Goal: Transaction & Acquisition: Purchase product/service

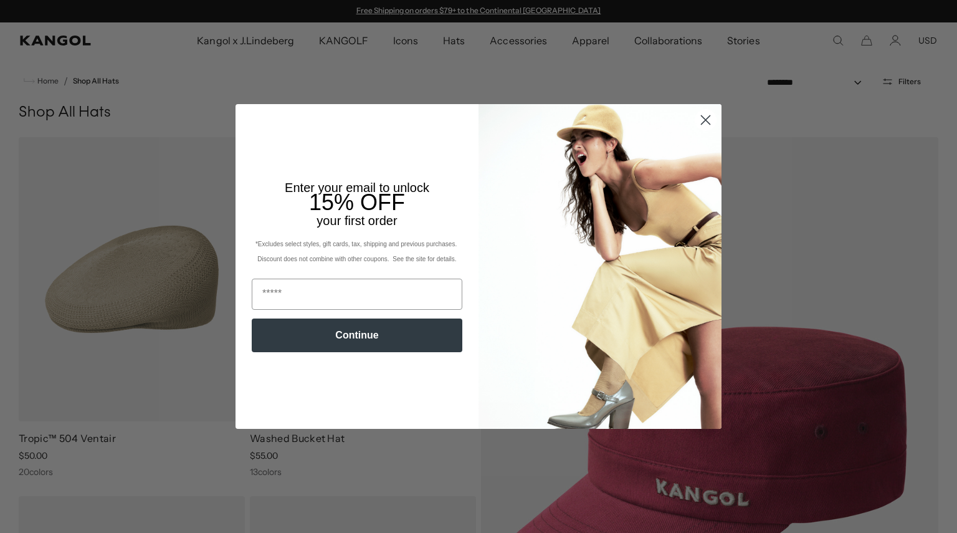
click at [698, 115] on circle "Close dialog" at bounding box center [705, 120] width 21 height 21
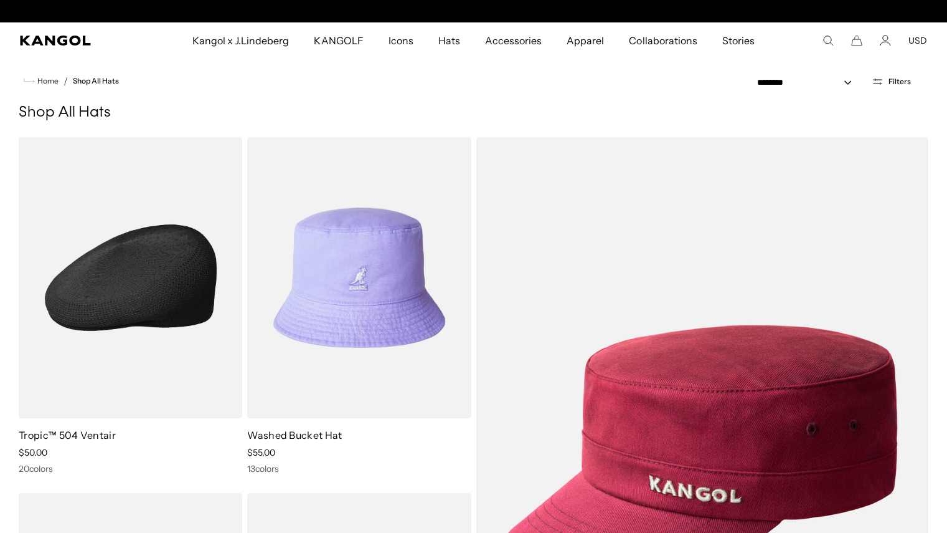
scroll to position [0, 257]
click at [198, 285] on img at bounding box center [131, 277] width 224 height 281
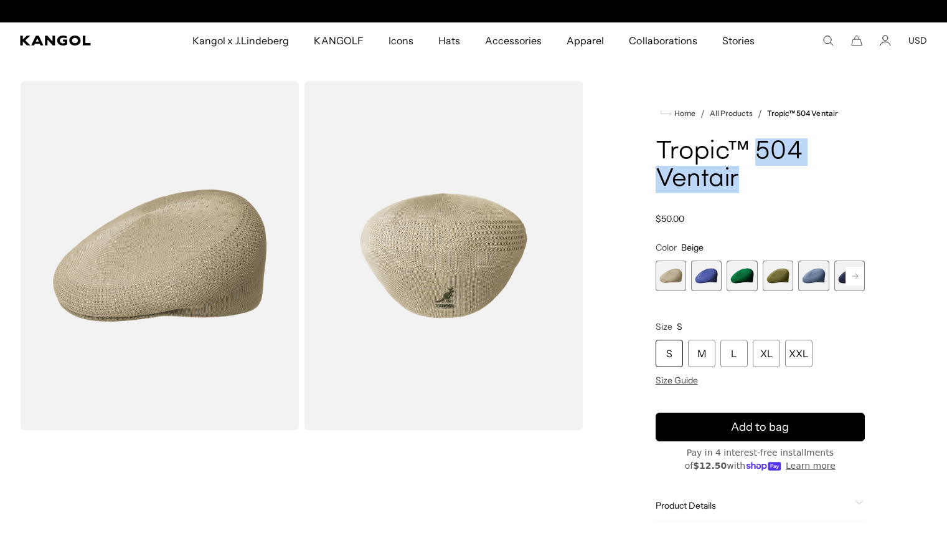
scroll to position [0, 257]
drag, startPoint x: 759, startPoint y: 148, endPoint x: 772, endPoint y: 181, distance: 34.7
click at [772, 181] on h1 "Tropic™ 504 Ventair" at bounding box center [760, 165] width 209 height 55
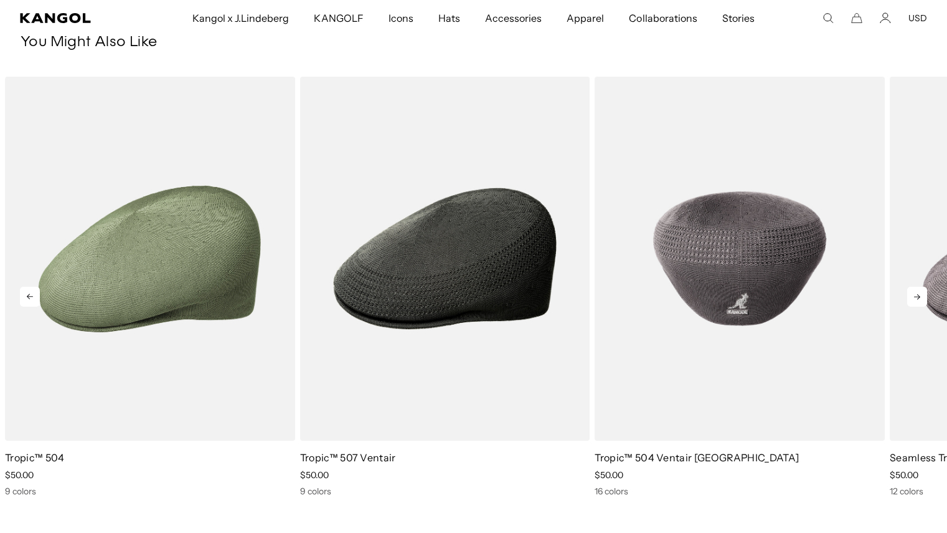
scroll to position [0, 0]
